Goal: Task Accomplishment & Management: Complete application form

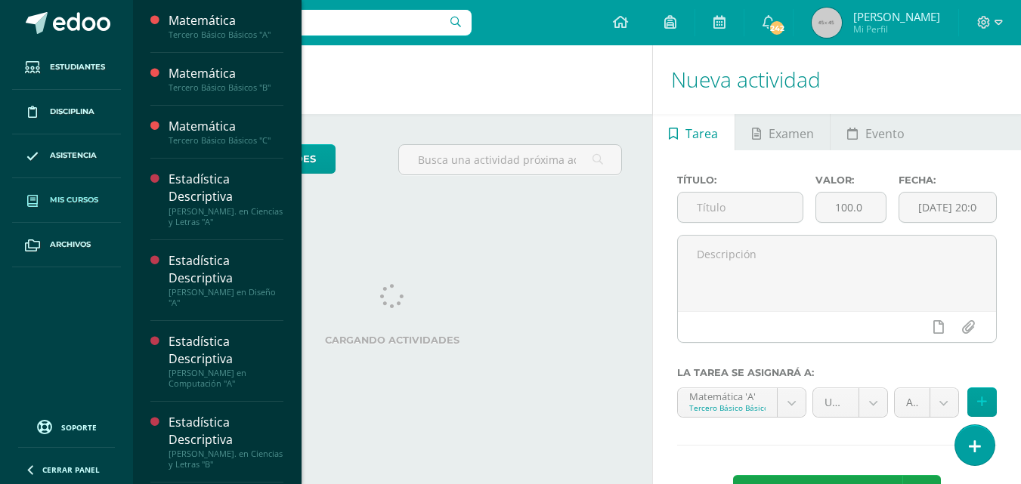
click at [78, 197] on span "Mis cursos" at bounding box center [74, 200] width 48 height 12
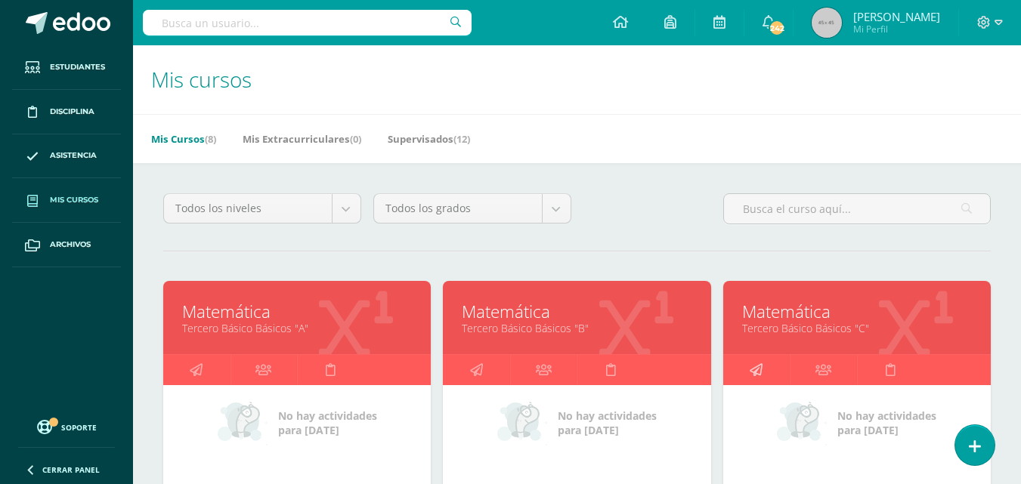
click at [758, 364] on icon at bounding box center [756, 369] width 13 height 29
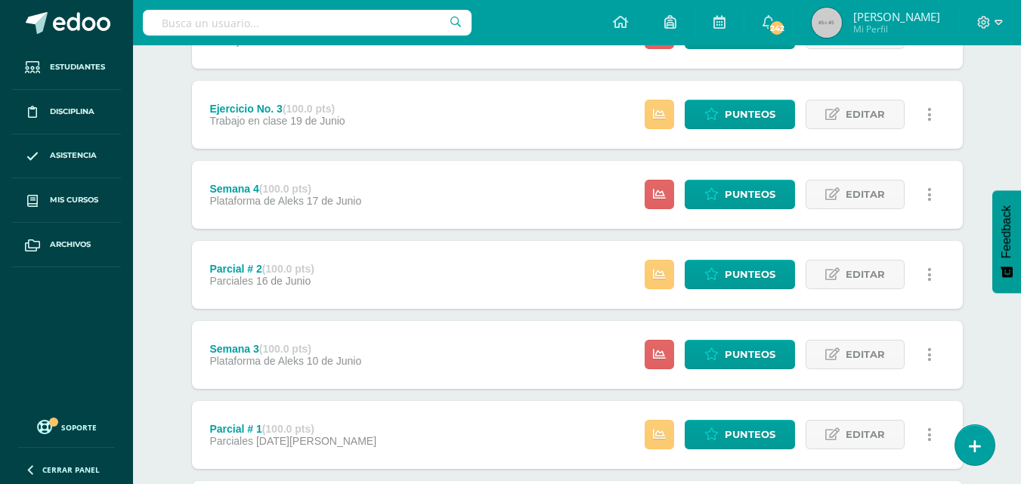
scroll to position [2099, 0]
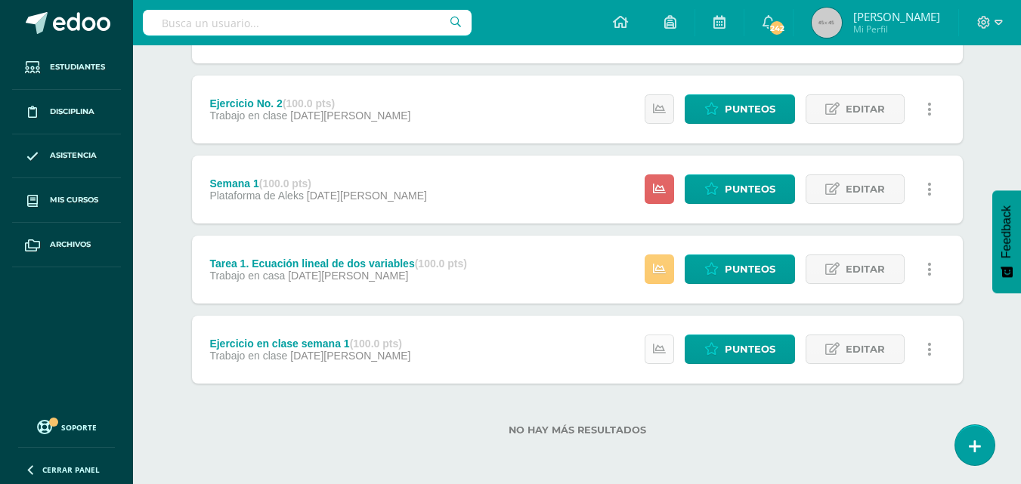
click at [670, 354] on link at bounding box center [659, 349] width 29 height 29
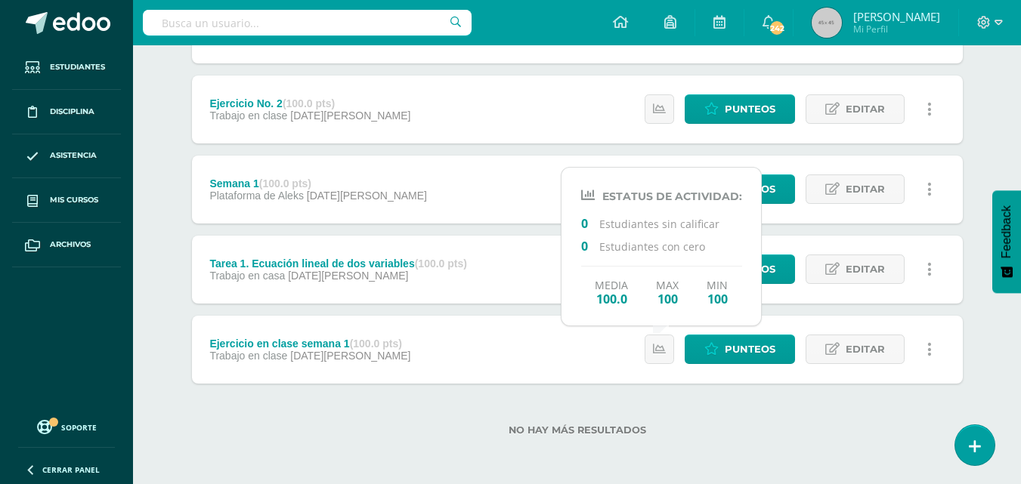
click at [484, 404] on div "No hay más resultados" at bounding box center [577, 419] width 771 height 70
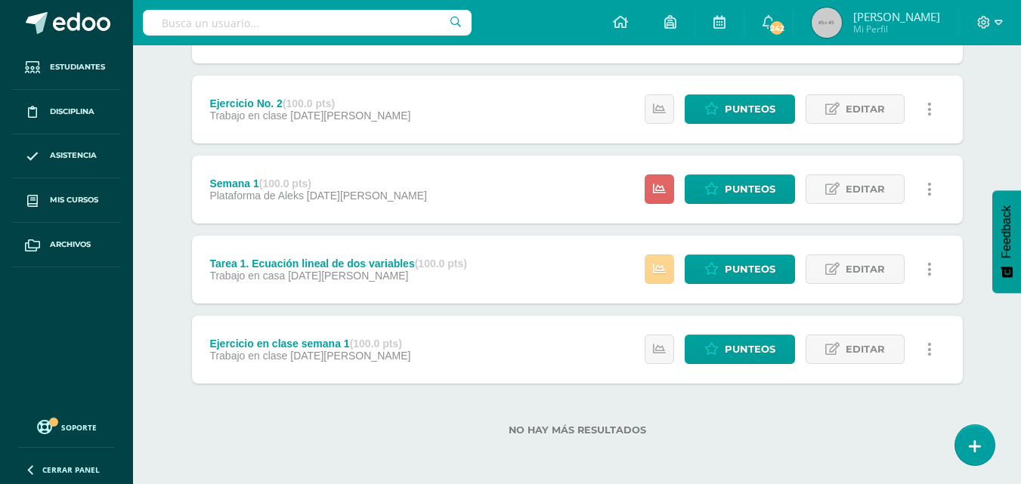
click at [665, 270] on icon at bounding box center [659, 269] width 13 height 13
click at [644, 408] on div "No hay más resultados" at bounding box center [577, 419] width 771 height 70
click at [665, 195] on icon at bounding box center [659, 189] width 13 height 13
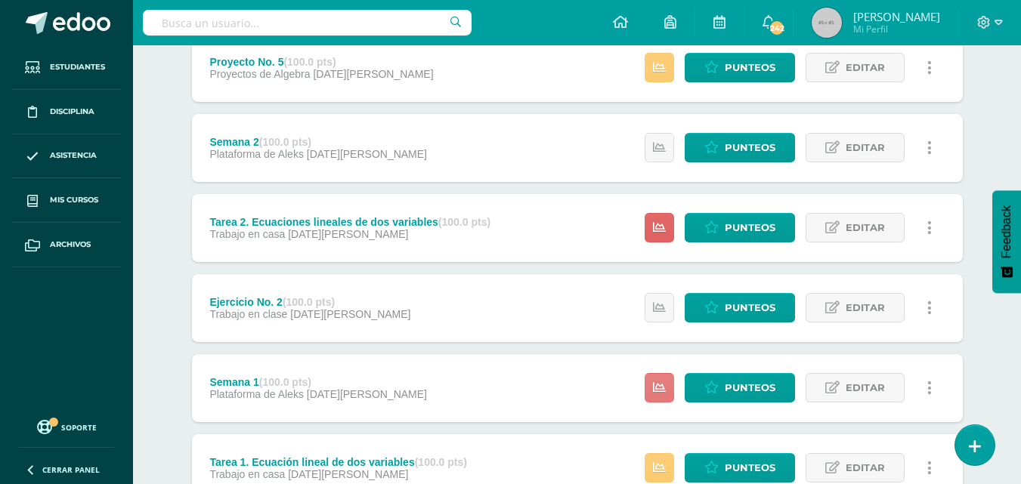
scroll to position [1897, 0]
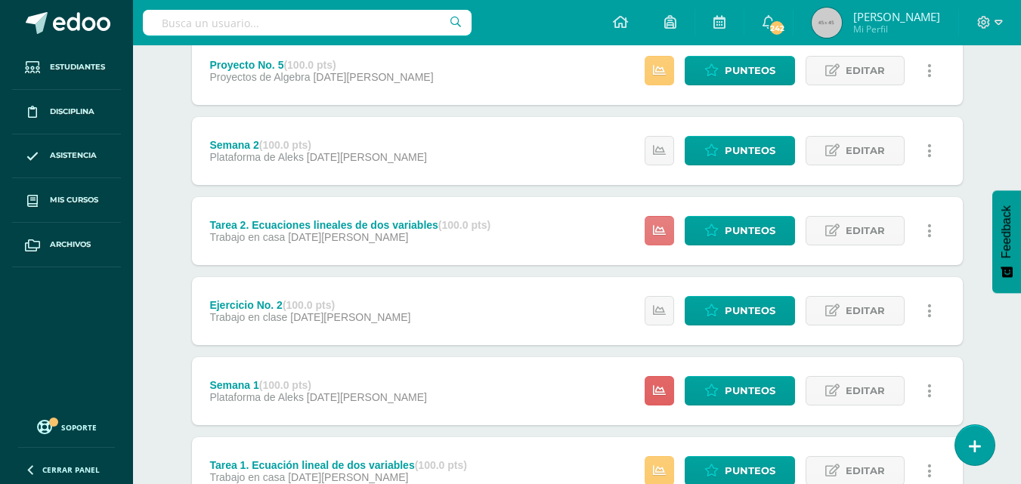
click at [667, 237] on link at bounding box center [659, 230] width 29 height 29
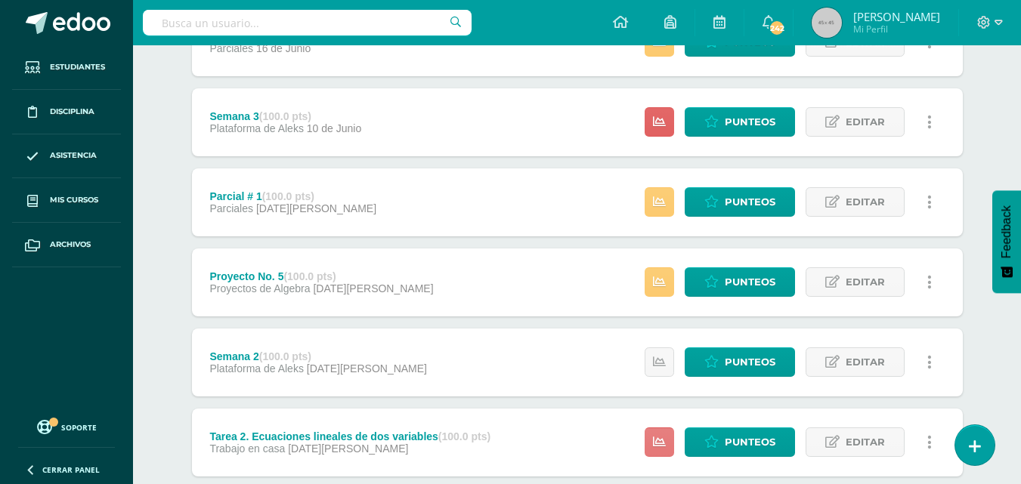
scroll to position [1645, 0]
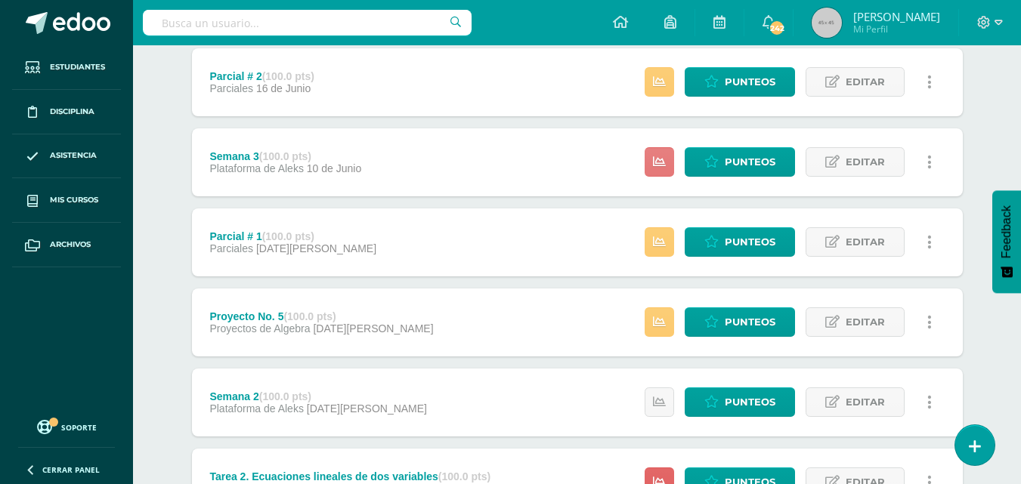
click at [655, 161] on icon at bounding box center [659, 162] width 13 height 13
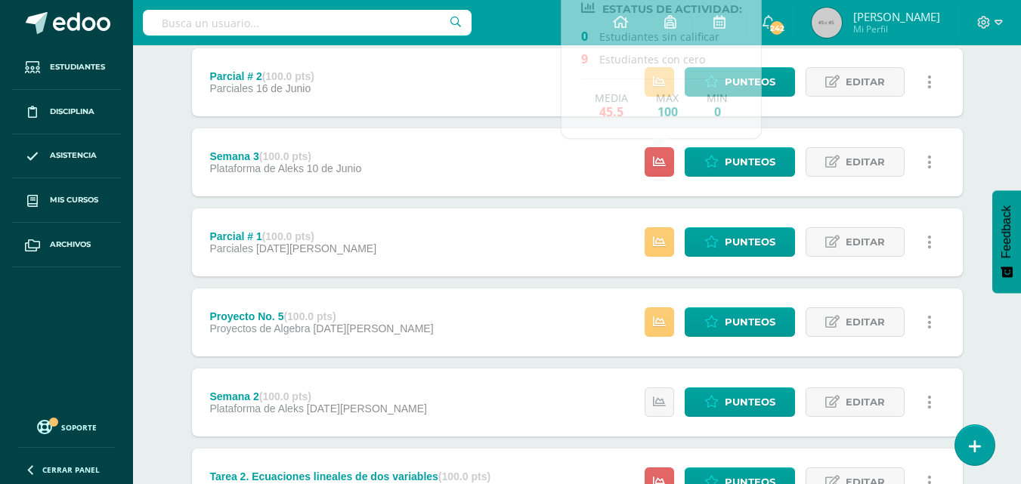
click at [961, 91] on div "Estatus de Actividad: 2 Estudiantes sin calificar 0 Estudiantes con cero Media …" at bounding box center [792, 82] width 341 height 68
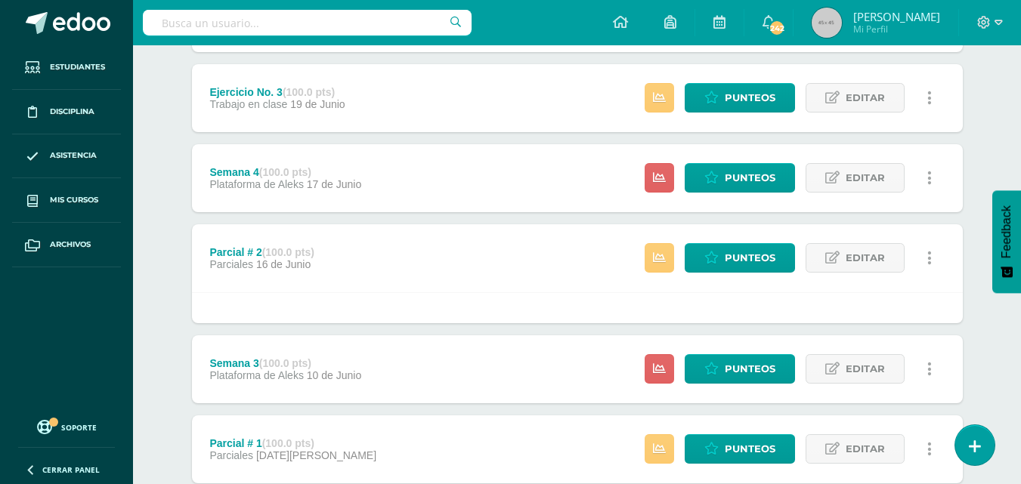
scroll to position [1464, 0]
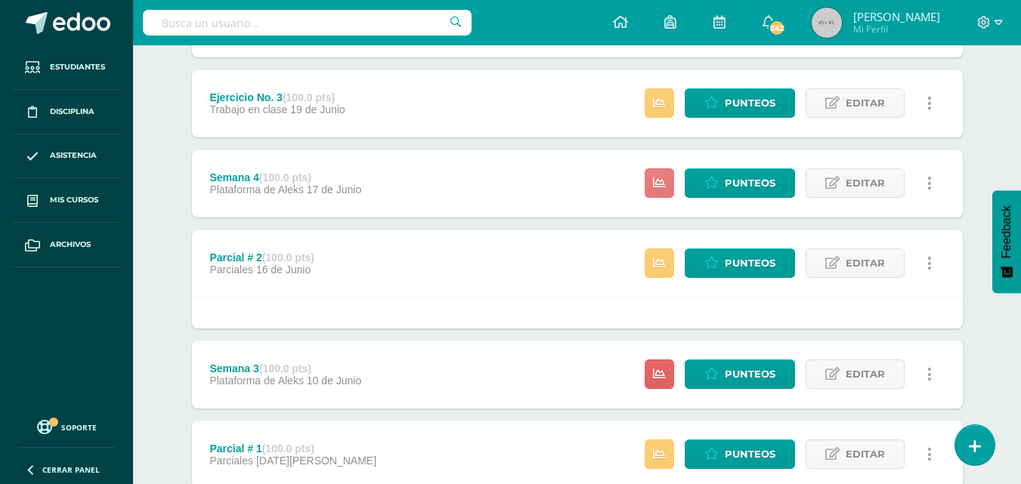
click at [664, 181] on icon at bounding box center [659, 183] width 13 height 13
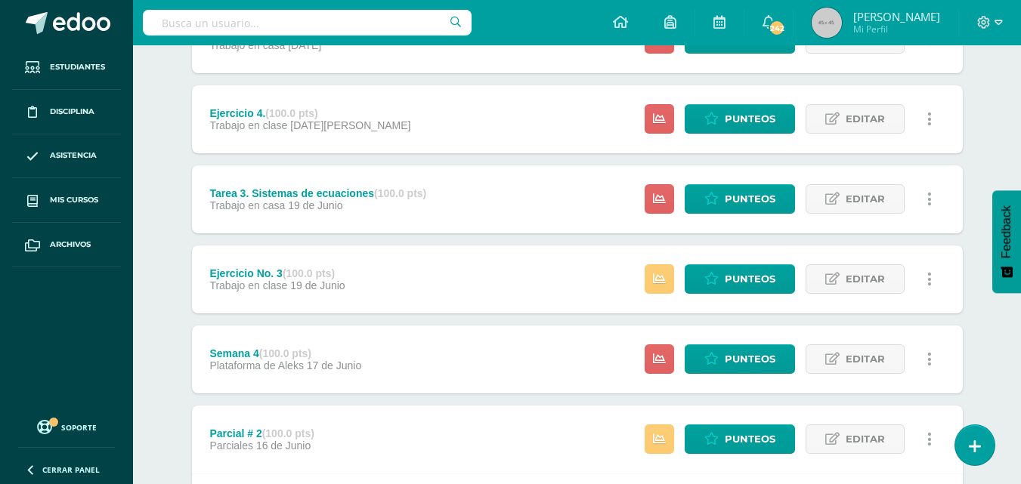
scroll to position [1283, 0]
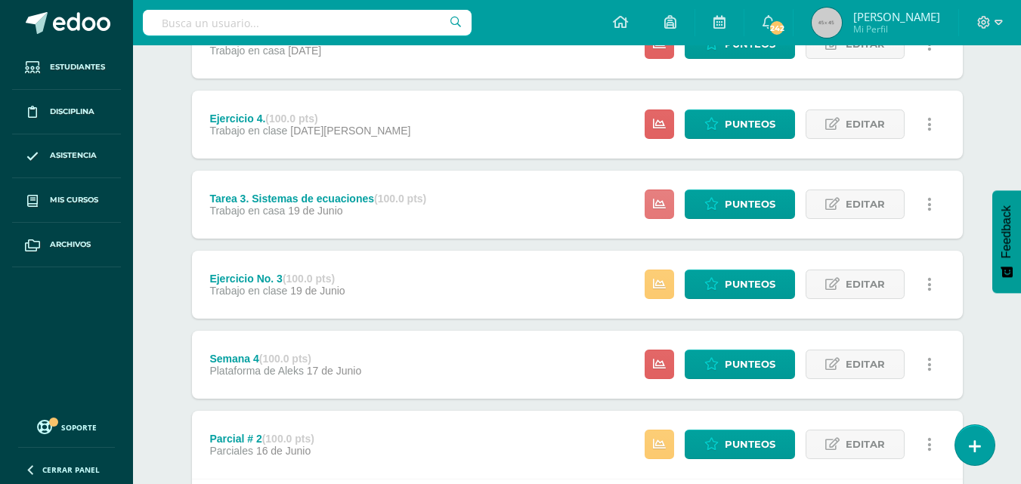
click at [669, 206] on link at bounding box center [659, 204] width 29 height 29
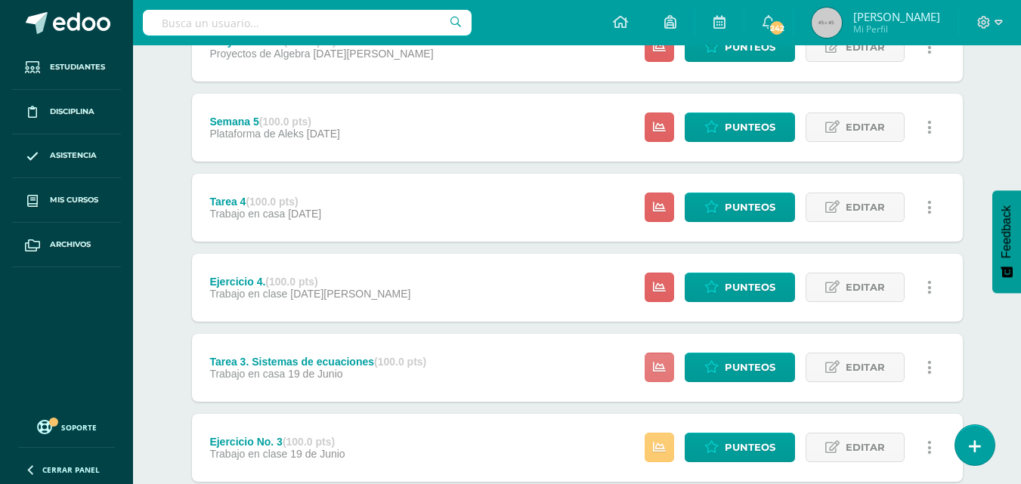
scroll to position [1111, 0]
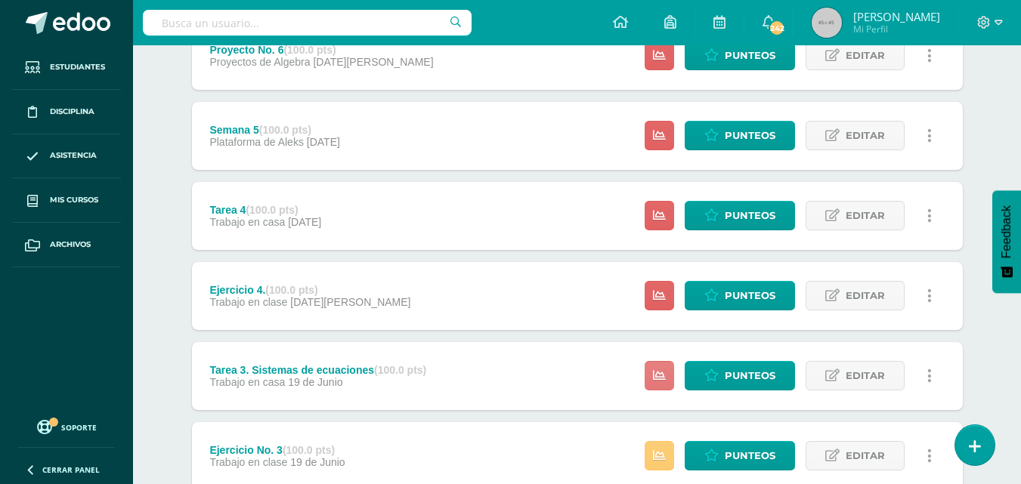
click at [660, 380] on icon at bounding box center [659, 376] width 13 height 13
click at [532, 388] on div "Tarea 3. Sistemas de ecuaciones (100.0 pts) Trabajo en casa 19 de Junio Punteos…" at bounding box center [577, 376] width 771 height 68
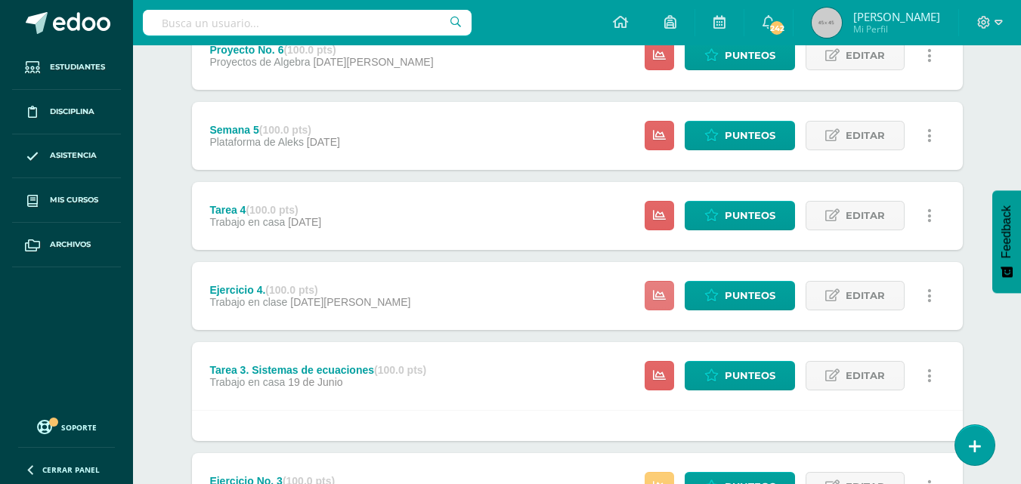
click at [656, 302] on icon at bounding box center [659, 295] width 13 height 13
click at [757, 300] on span "Punteos" at bounding box center [750, 296] width 51 height 28
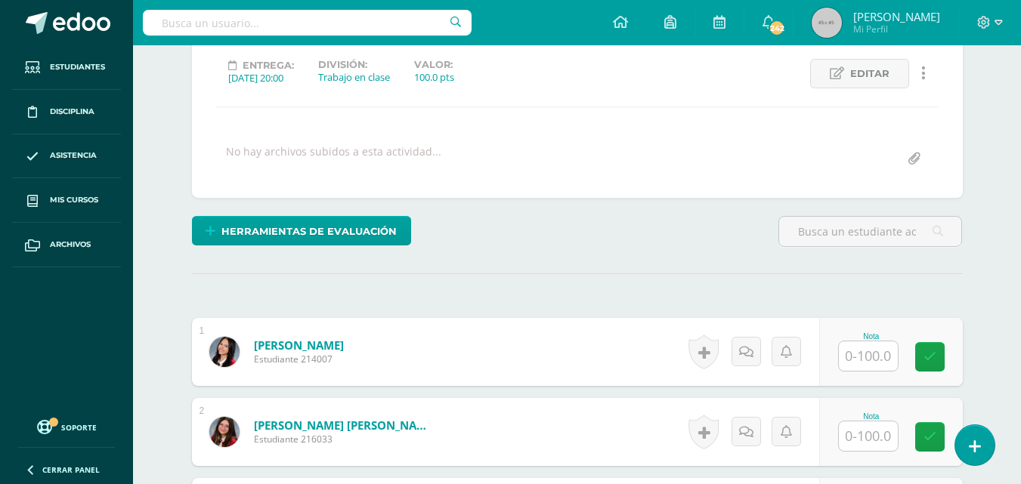
scroll to position [208, 0]
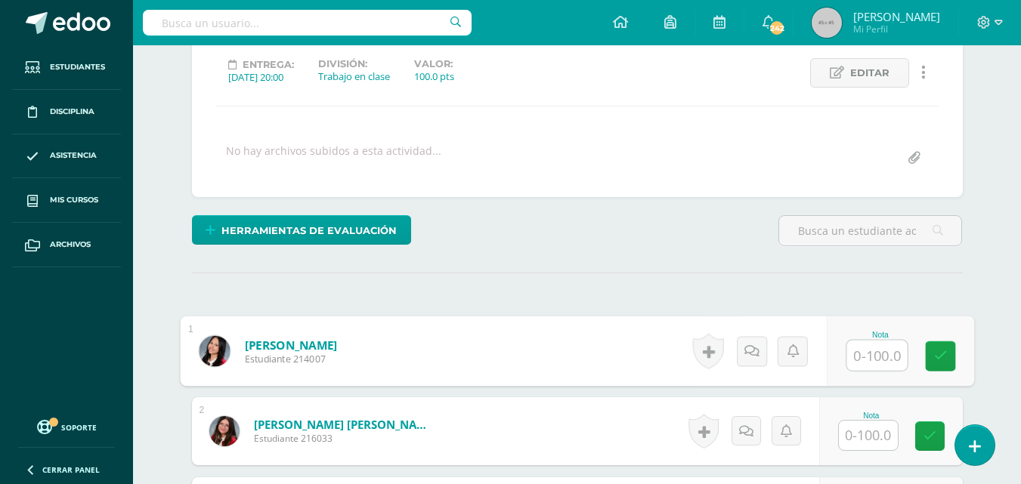
click at [856, 349] on input "text" at bounding box center [876, 356] width 60 height 30
type input "100"
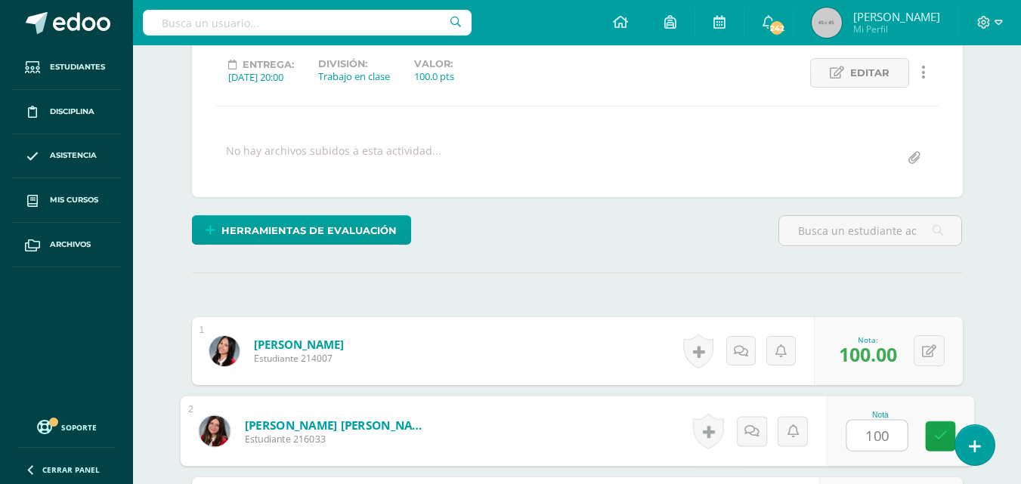
type input "100"
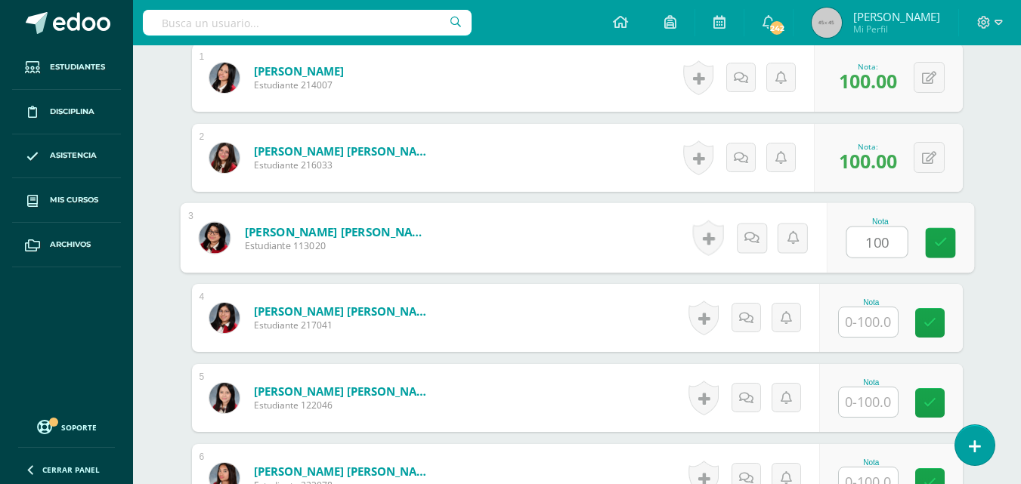
type input "100"
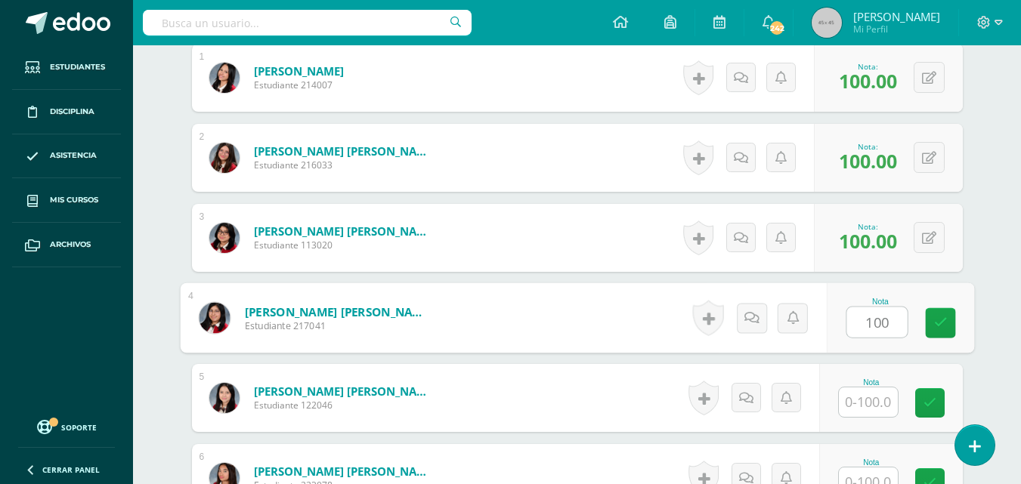
type input "100"
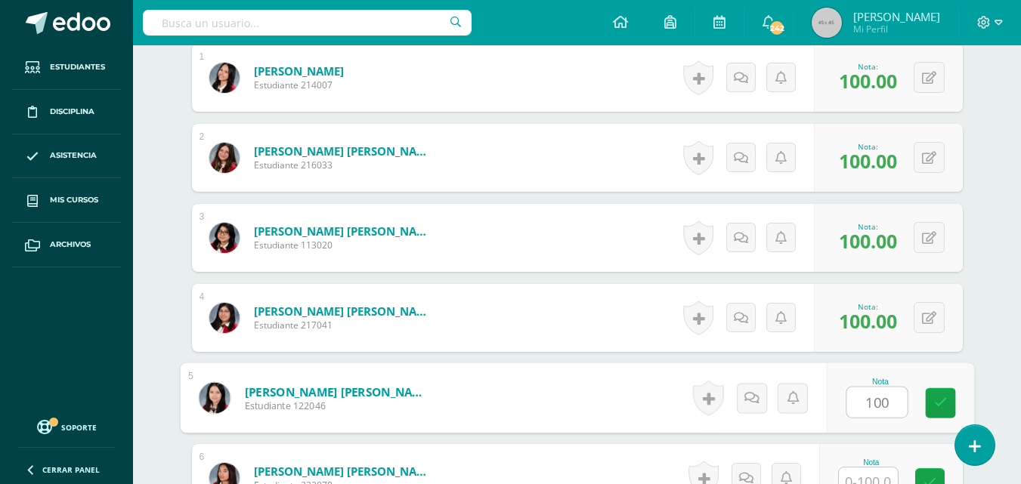
type input "100"
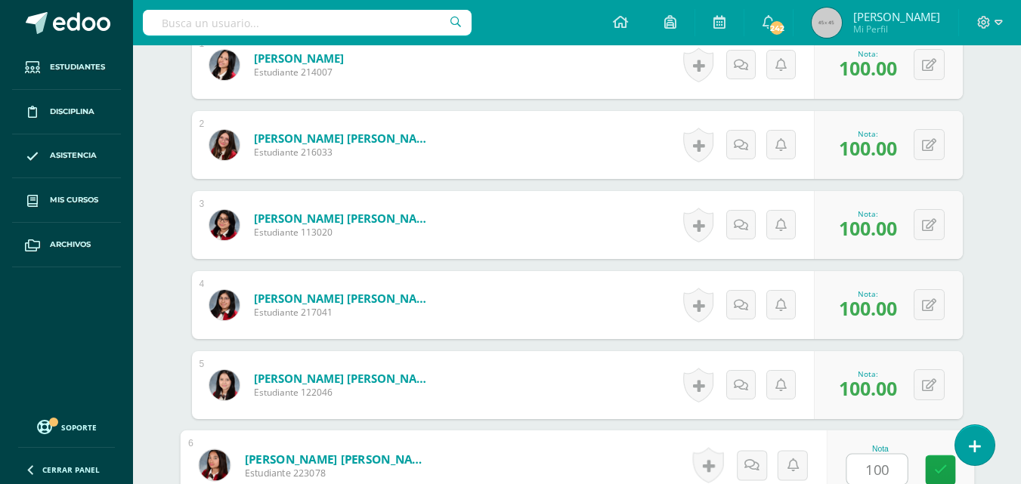
type input "100"
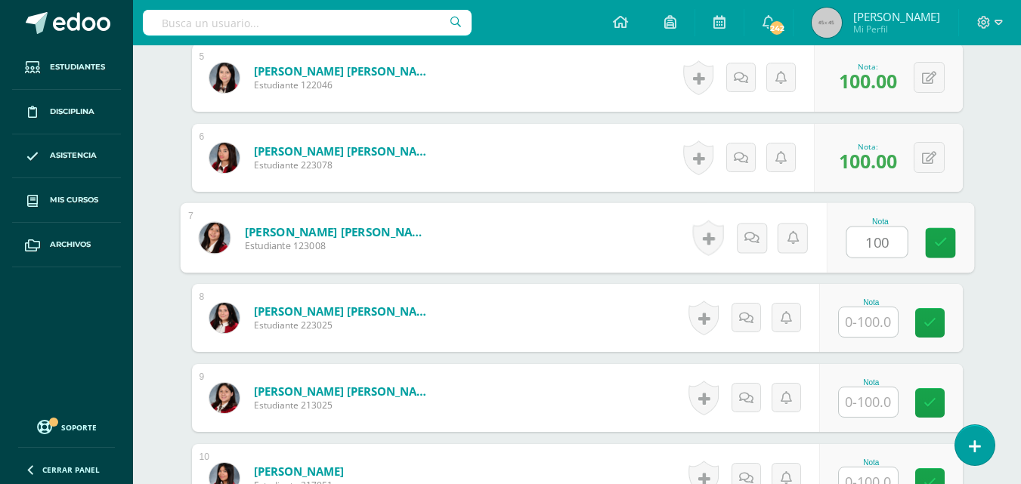
type input "100"
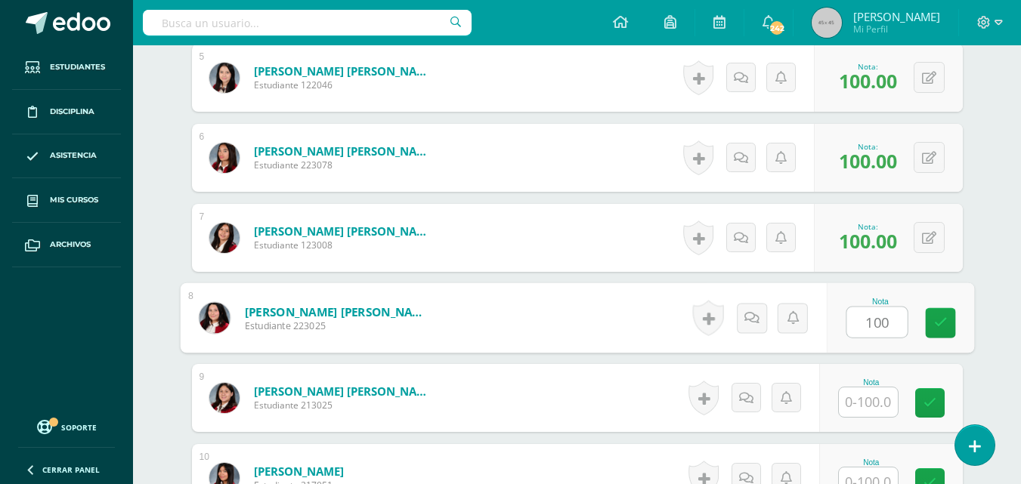
type input "100"
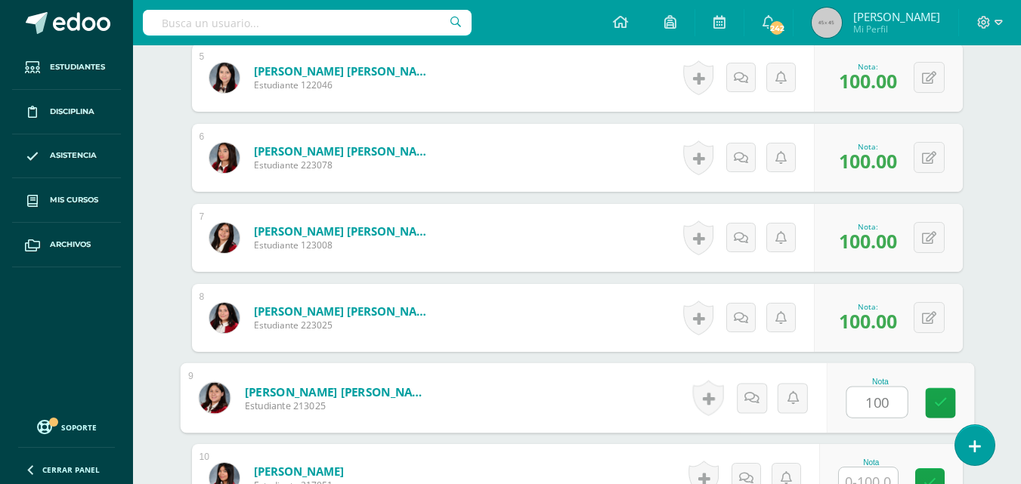
type input "100"
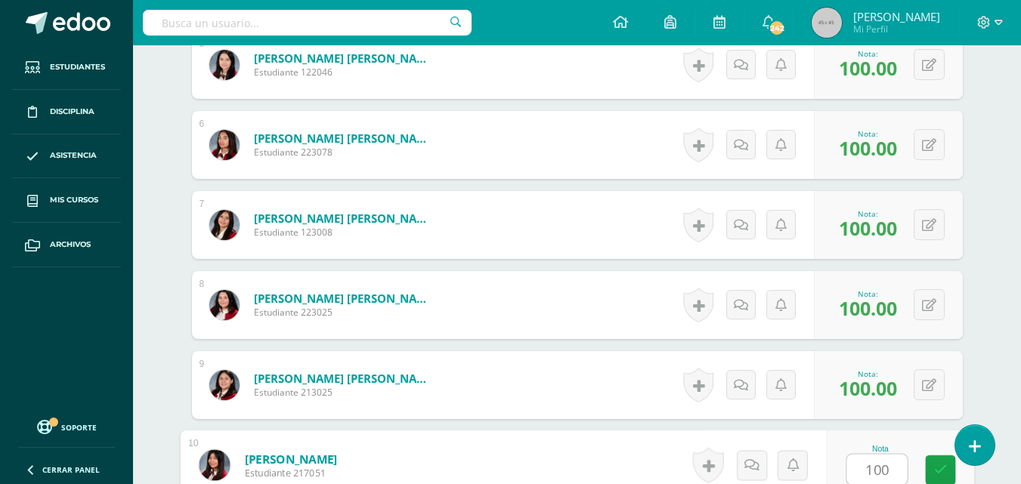
type input "100"
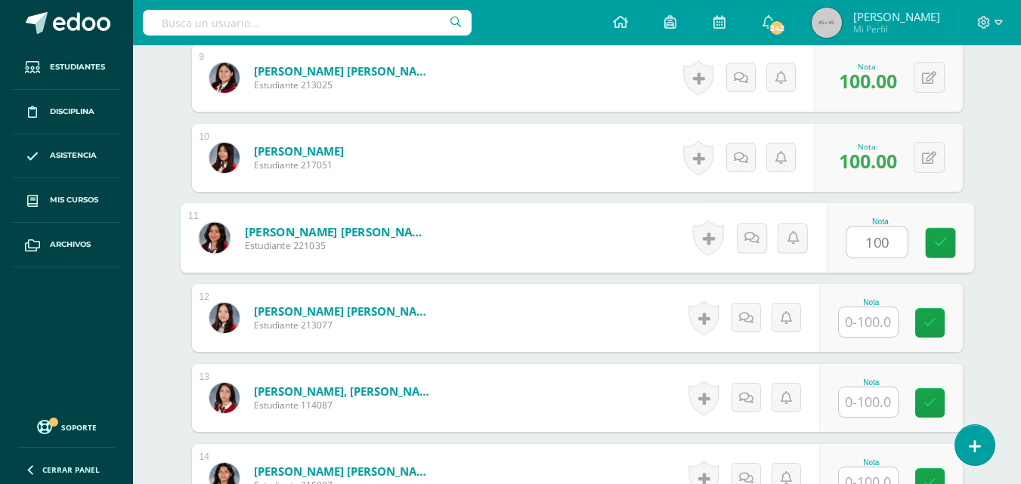
type input "100"
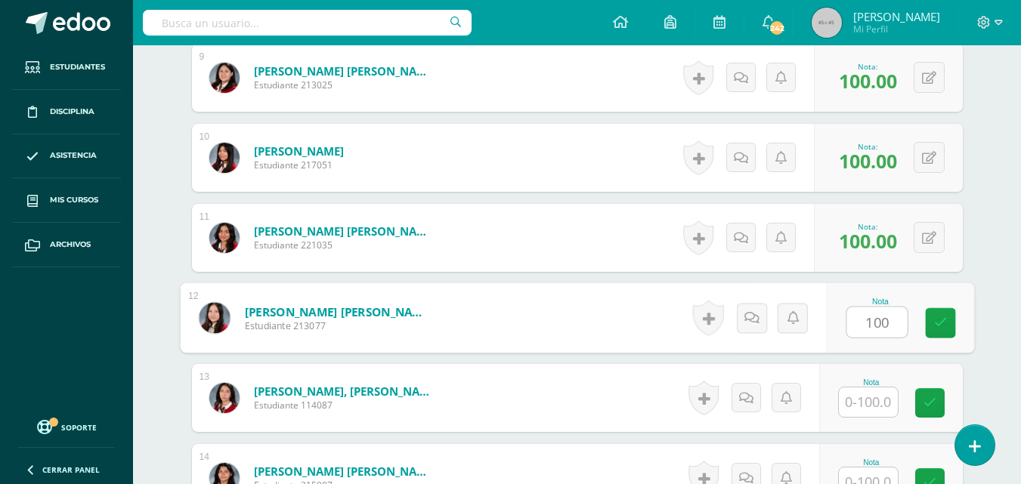
type input "100"
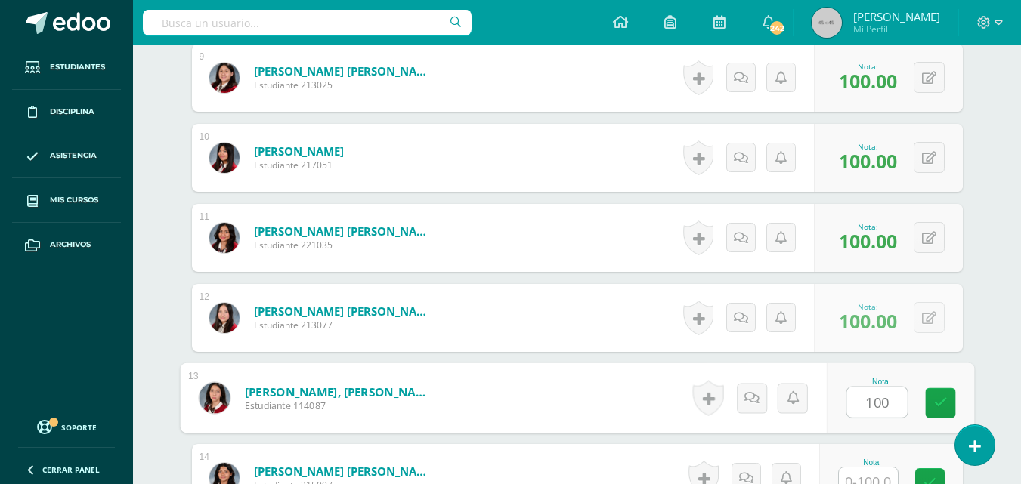
type input "100"
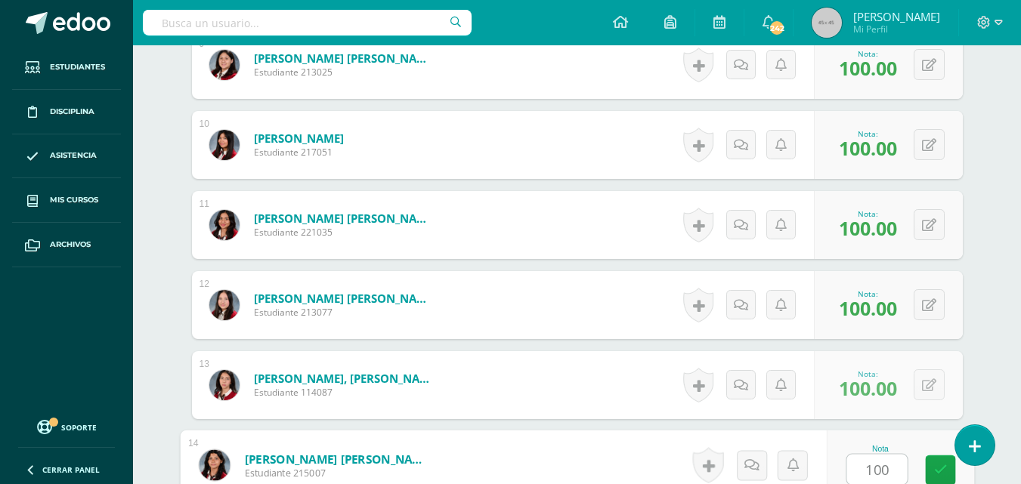
type input "100"
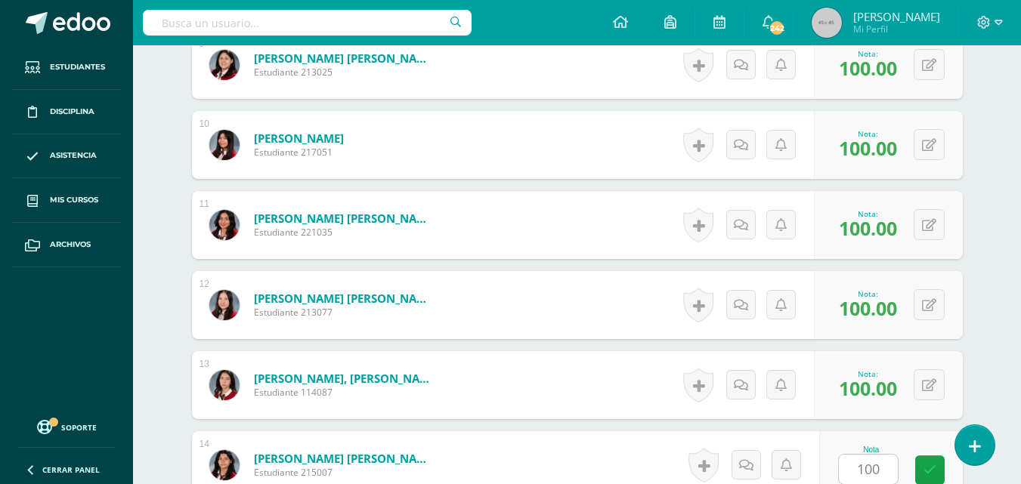
scroll to position [1443, 0]
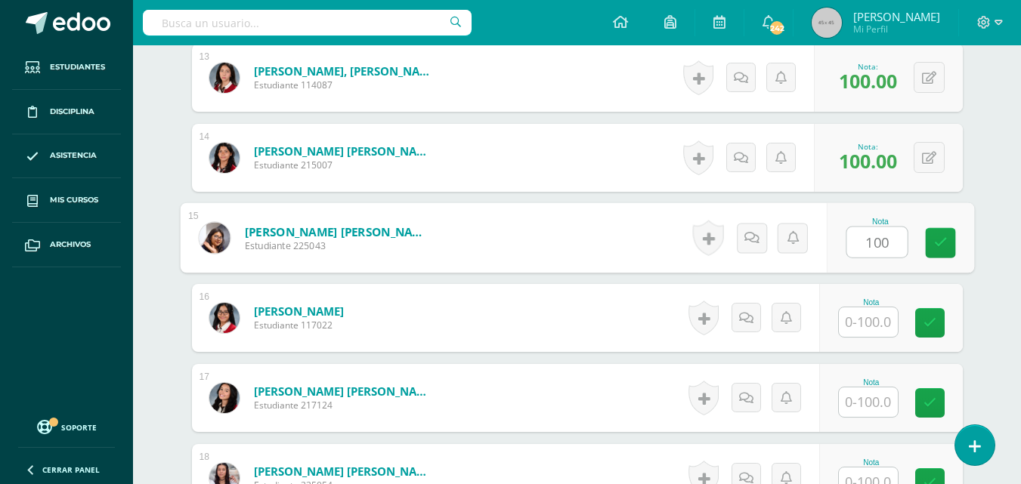
type input "100"
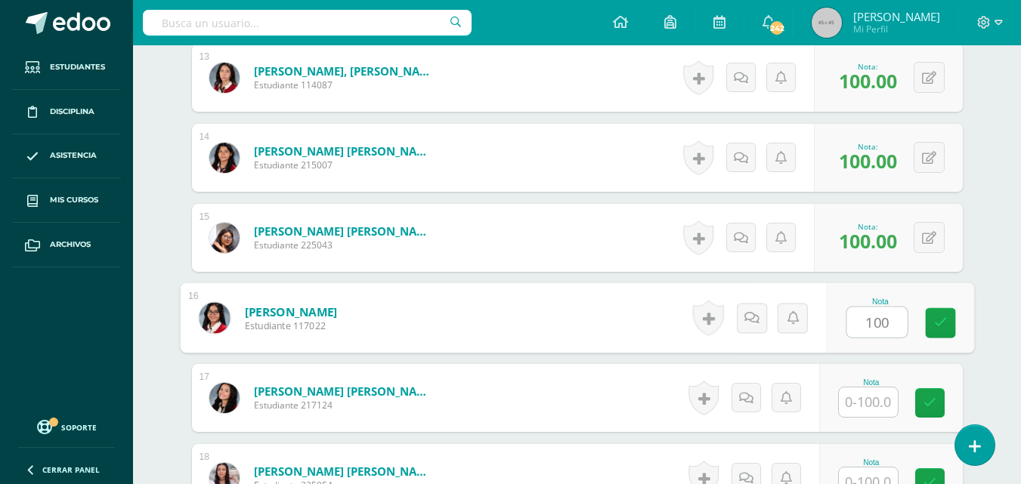
type input "100"
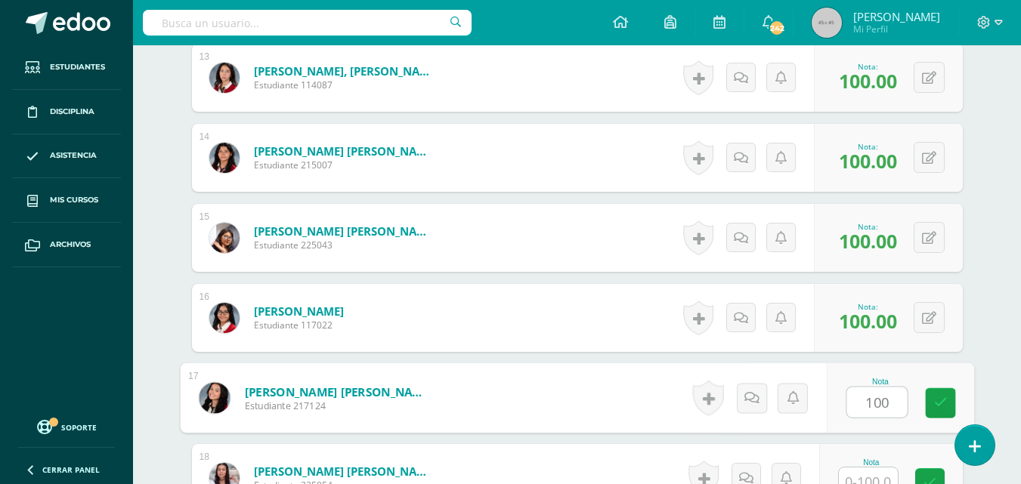
type input "100"
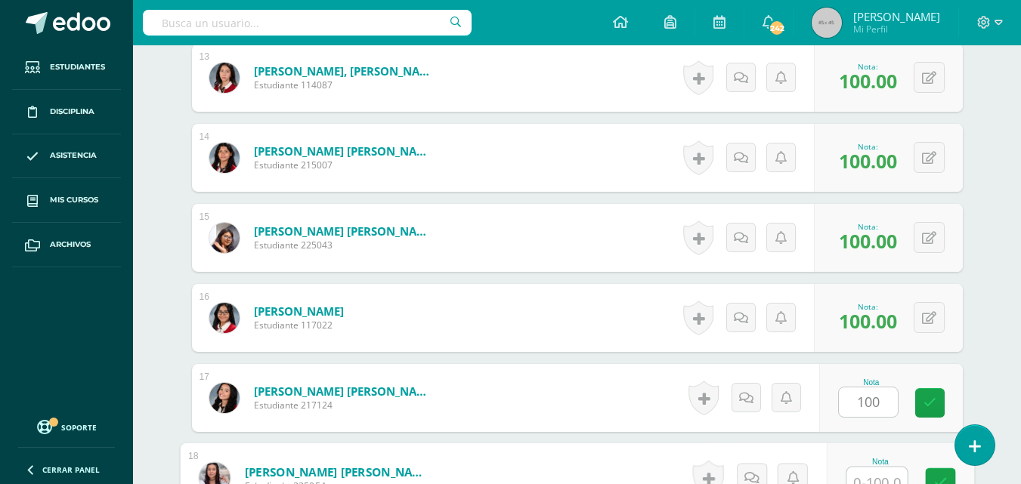
scroll to position [1456, 0]
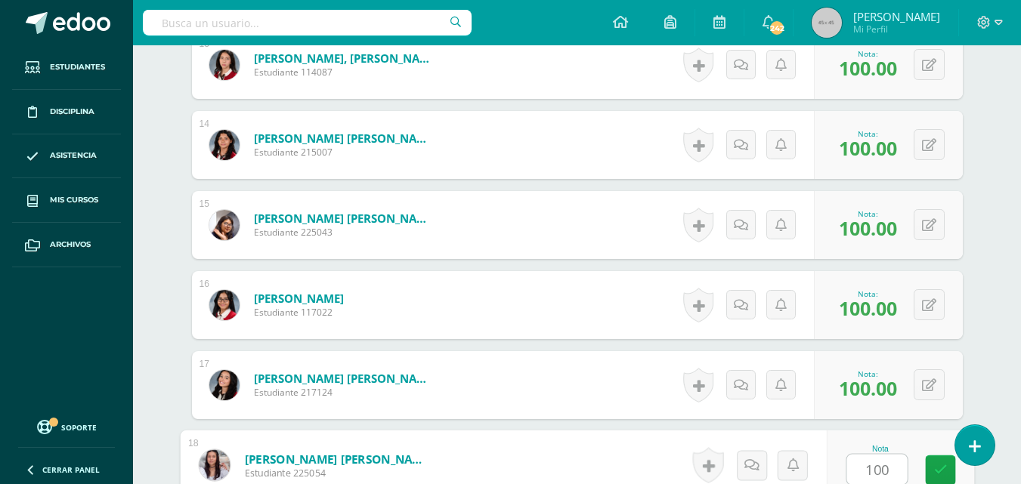
type input "100"
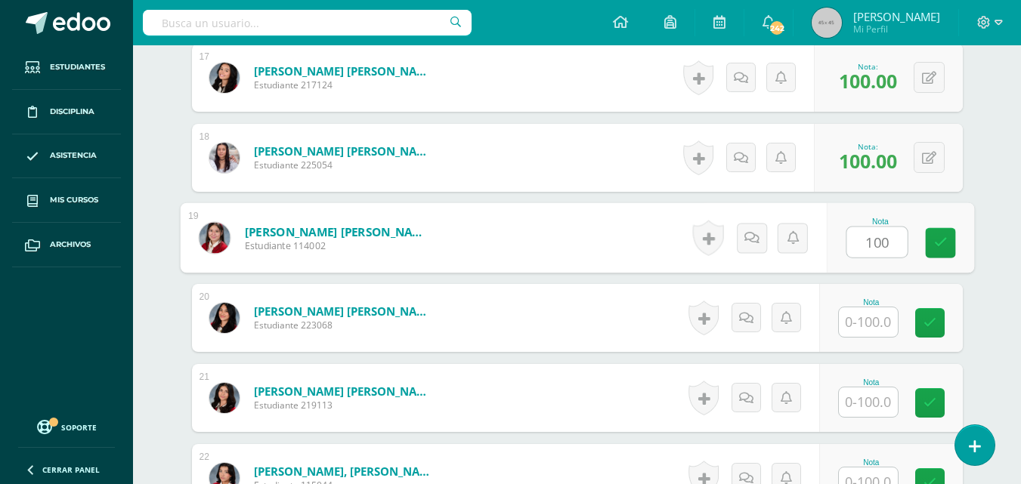
type input "100"
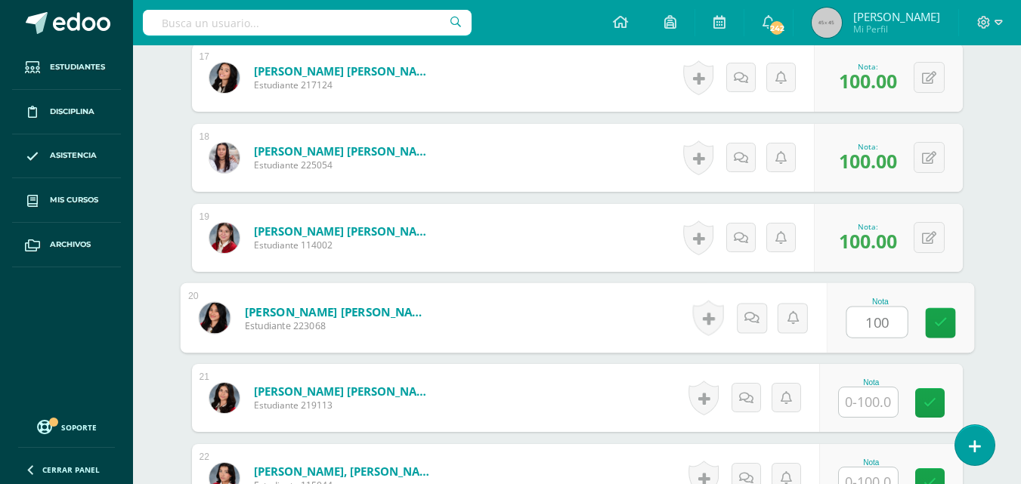
type input "100"
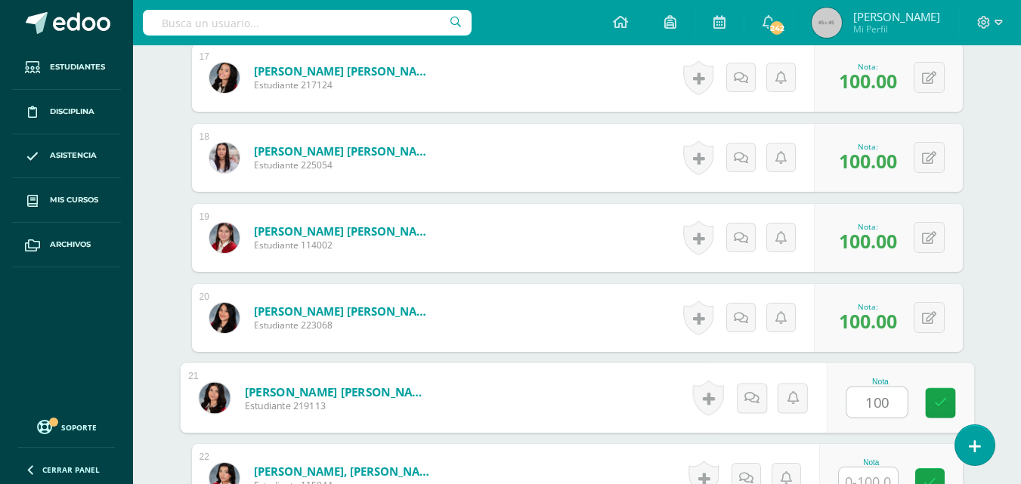
type input "100"
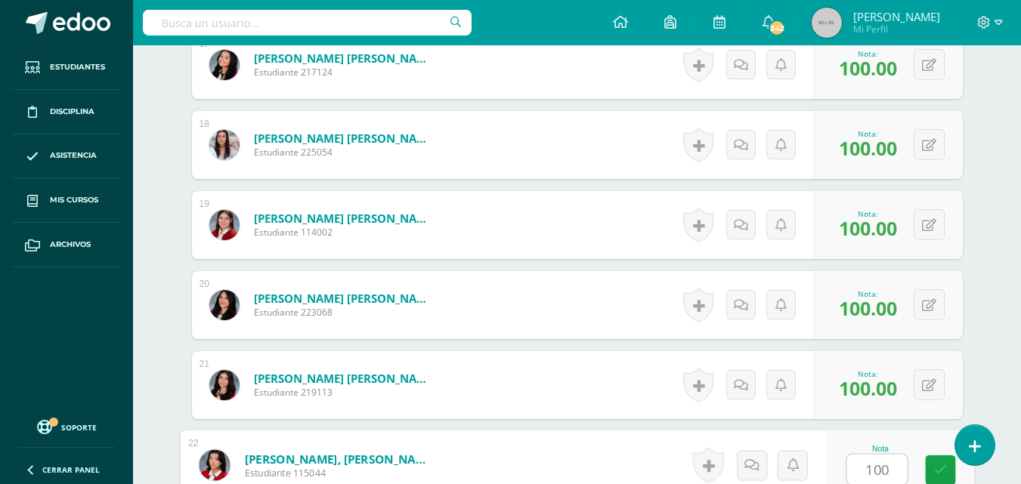
type input "100"
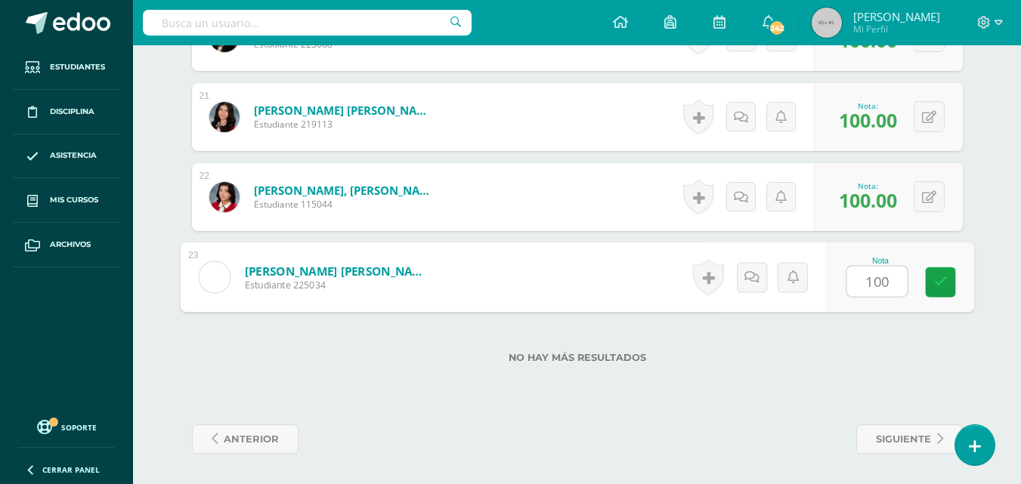
type input "100"
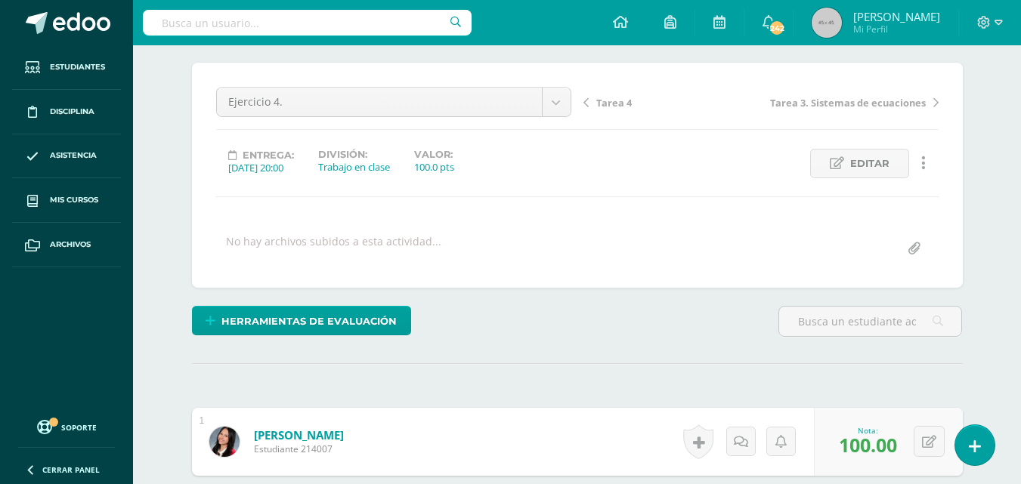
scroll to position [0, 0]
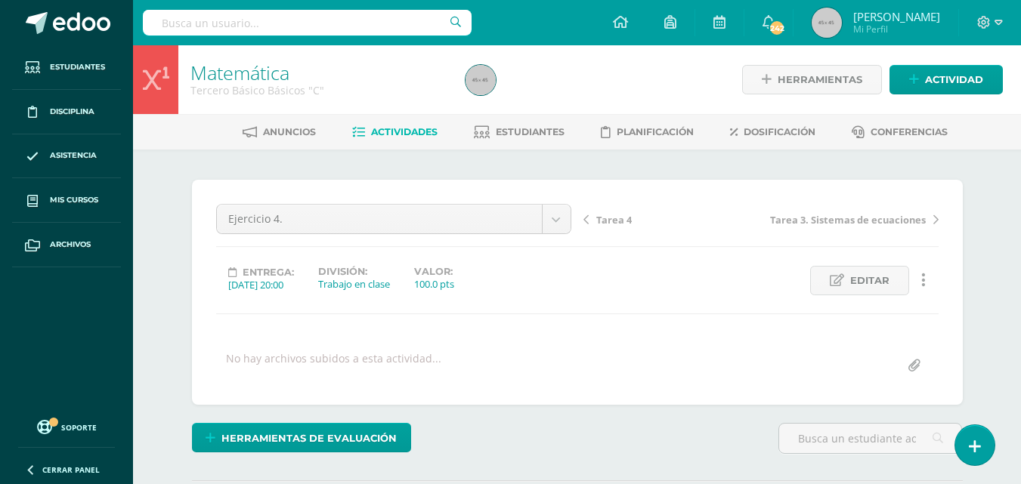
click at [614, 226] on span "Tarea 4" at bounding box center [614, 220] width 36 height 14
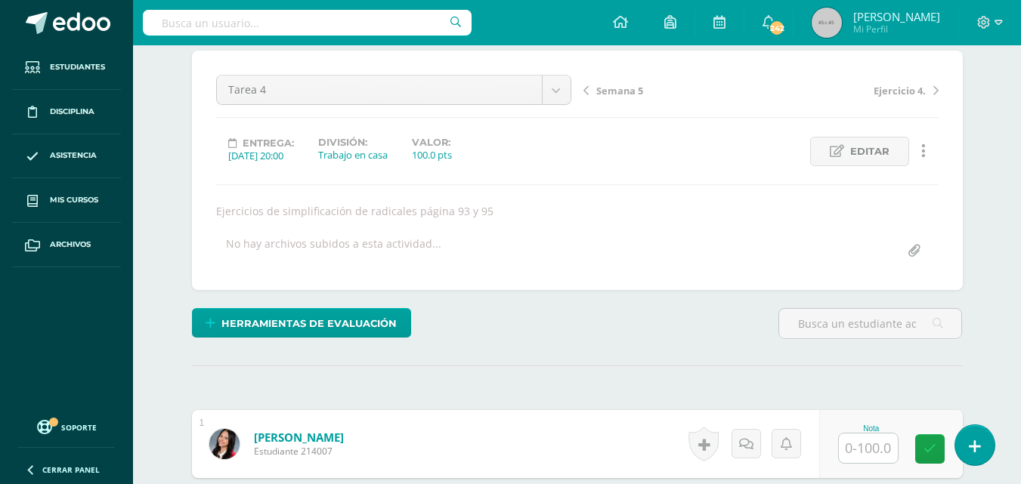
scroll to position [130, 0]
